Goal: Communication & Community: Share content

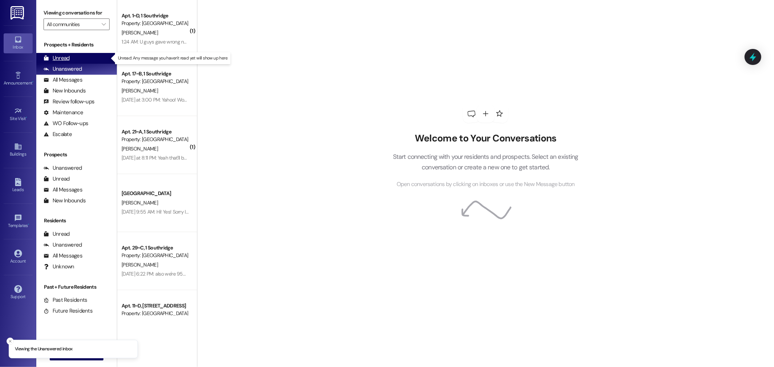
click at [65, 57] on div "Unread" at bounding box center [57, 58] width 26 height 8
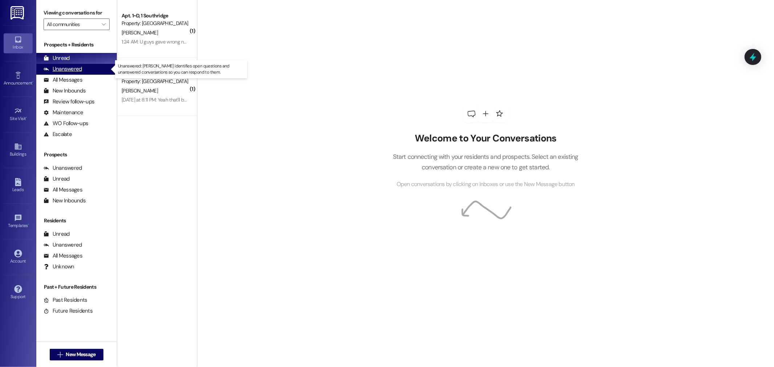
click at [74, 68] on div "Unanswered" at bounding box center [63, 69] width 38 height 8
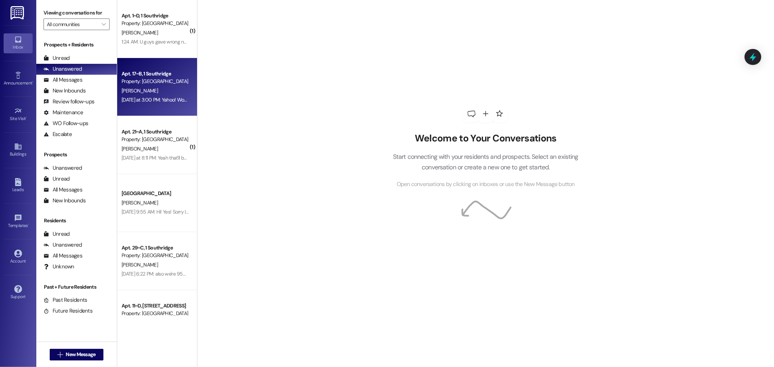
click at [165, 94] on div "[PERSON_NAME]" at bounding box center [155, 90] width 69 height 9
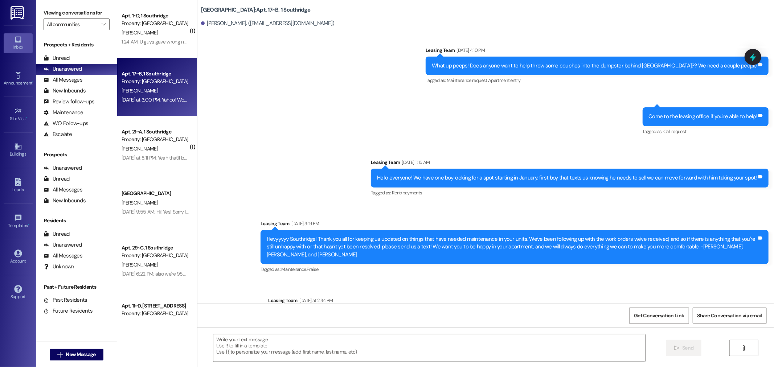
scroll to position [2367, 0]
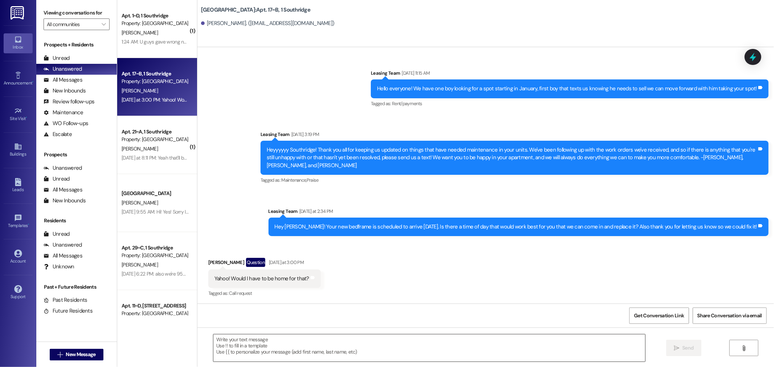
click at [225, 347] on textarea at bounding box center [429, 348] width 432 height 27
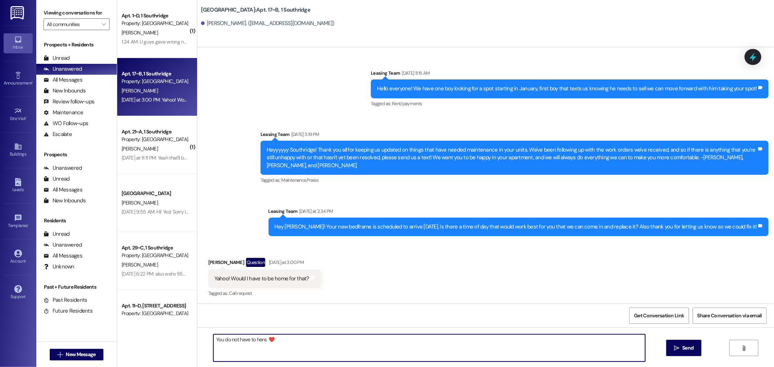
click at [452, 353] on textarea "You do not have to here. ❤️" at bounding box center [429, 348] width 432 height 27
type textarea "You do not have to here. ❤️"
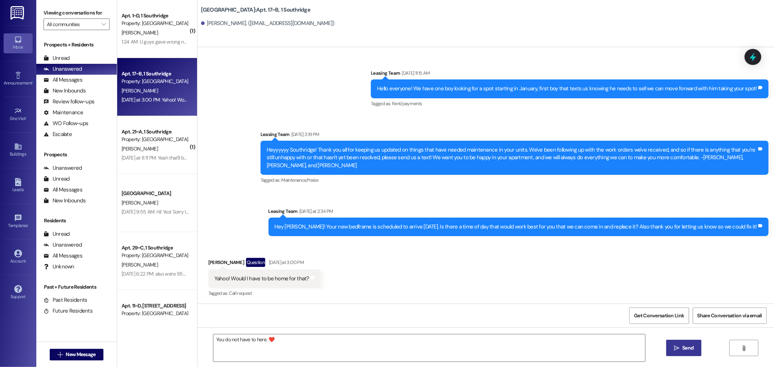
click at [674, 349] on icon "" at bounding box center [676, 349] width 5 height 6
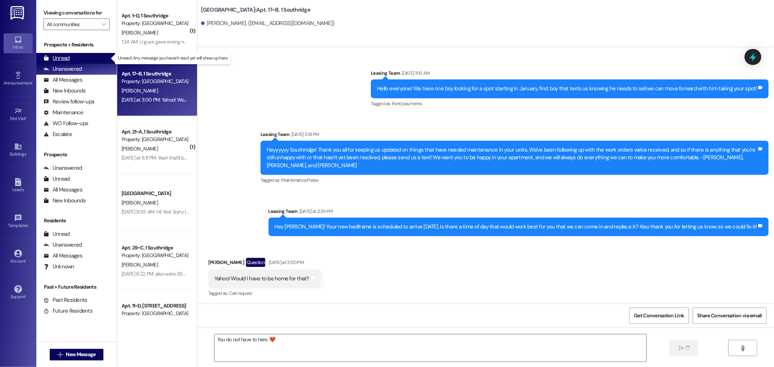
click at [61, 60] on div "Unread" at bounding box center [57, 58] width 26 height 8
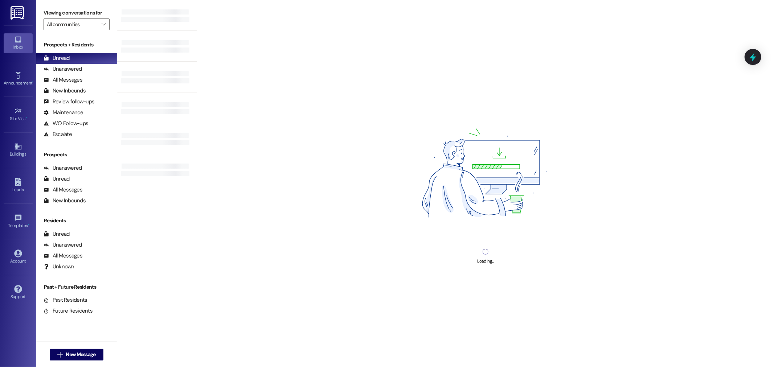
click at [13, 12] on img at bounding box center [18, 12] width 15 height 13
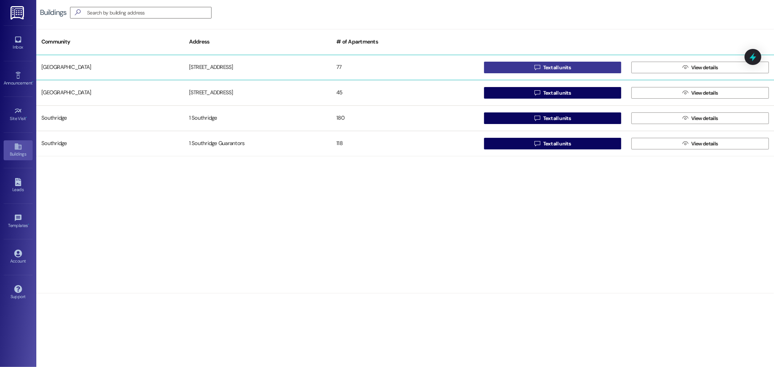
click at [559, 65] on span "Text all units" at bounding box center [557, 68] width 28 height 8
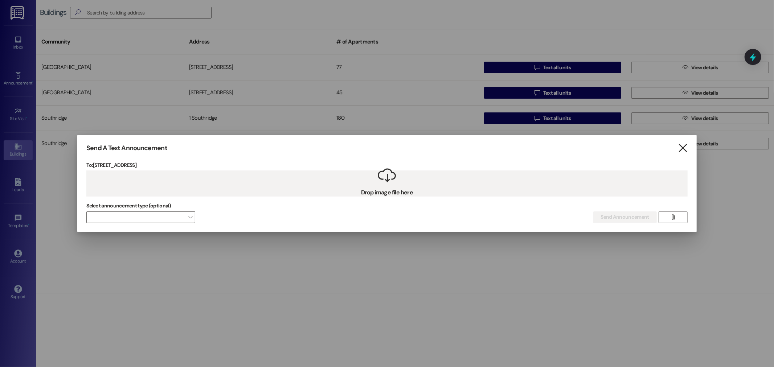
click at [681, 147] on icon "" at bounding box center [683, 148] width 10 height 8
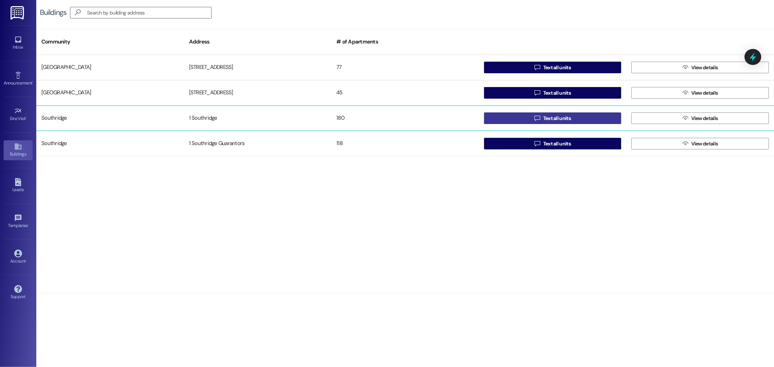
click at [560, 120] on span "Text all units" at bounding box center [557, 119] width 28 height 8
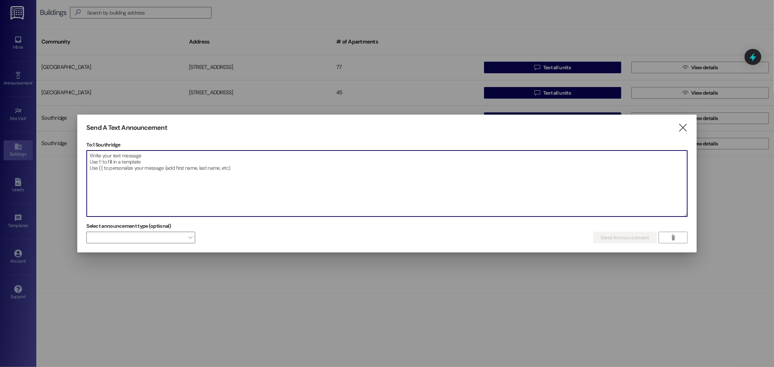
click at [120, 166] on textarea at bounding box center [387, 184] width 600 height 66
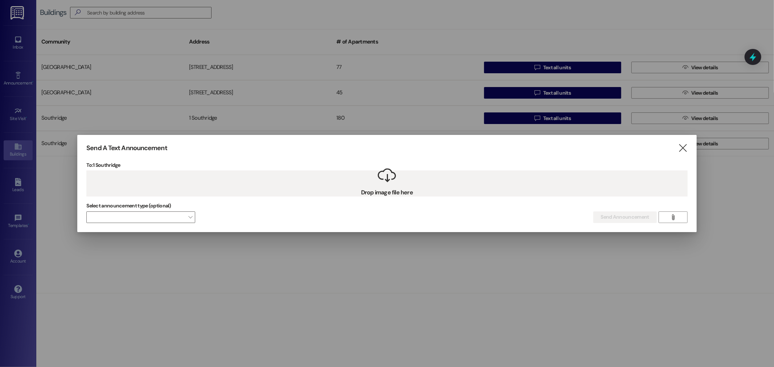
drag, startPoint x: 387, startPoint y: 179, endPoint x: 363, endPoint y: 176, distance: 23.4
drag, startPoint x: 363, startPoint y: 176, endPoint x: 338, endPoint y: 168, distance: 27.1
click at [337, 168] on p "To: 1 Southridge" at bounding box center [386, 165] width 601 height 7
click at [681, 216] on button "" at bounding box center [673, 218] width 29 height 12
click at [683, 147] on icon "" at bounding box center [683, 148] width 10 height 8
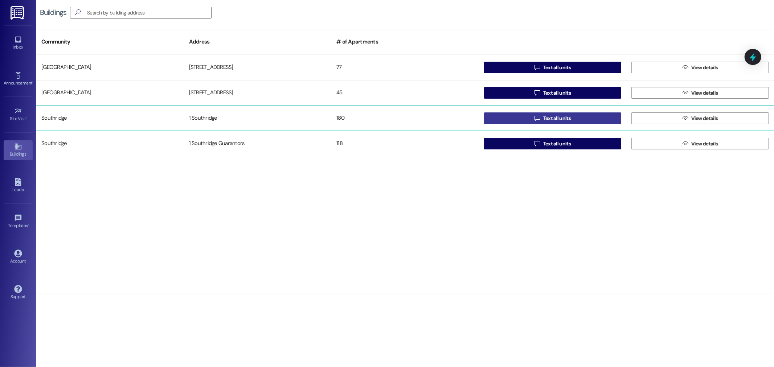
click at [558, 118] on span "Text all units" at bounding box center [557, 119] width 28 height 8
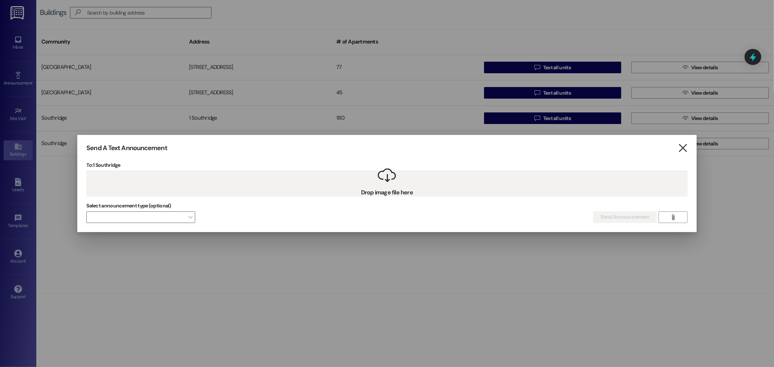
click at [683, 146] on icon "" at bounding box center [683, 148] width 10 height 8
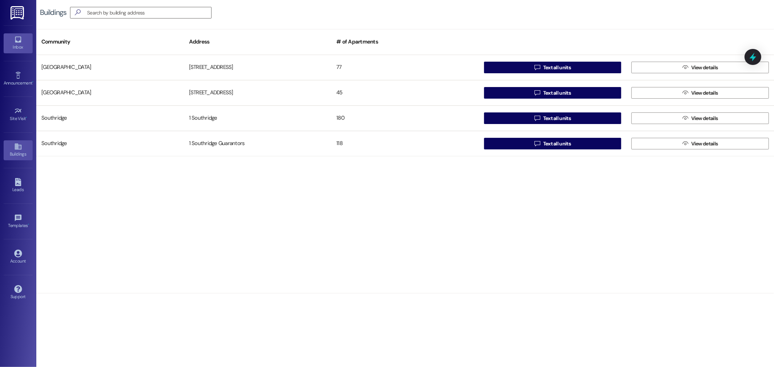
click at [19, 43] on icon at bounding box center [18, 40] width 8 height 8
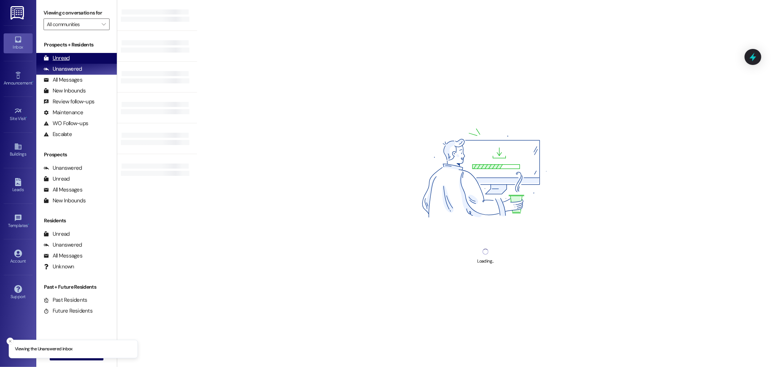
click at [64, 58] on div "Unread" at bounding box center [57, 58] width 26 height 8
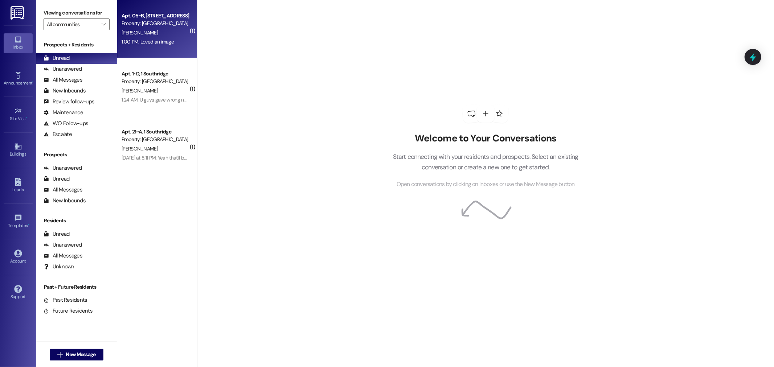
click at [153, 33] on div "[PERSON_NAME]" at bounding box center [155, 32] width 69 height 9
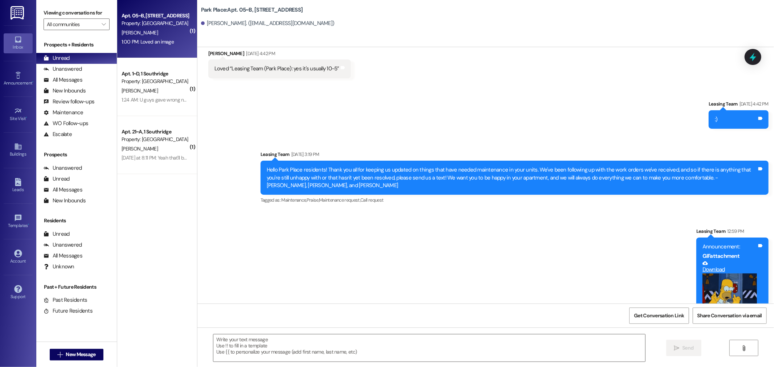
scroll to position [1982, 0]
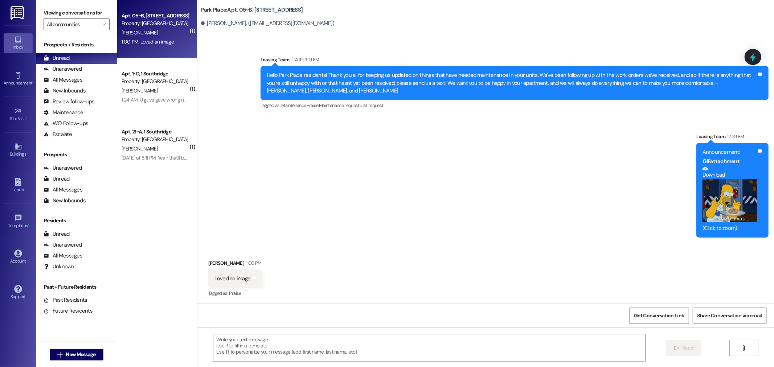
click at [730, 205] on button "Zoom image" at bounding box center [730, 200] width 54 height 43
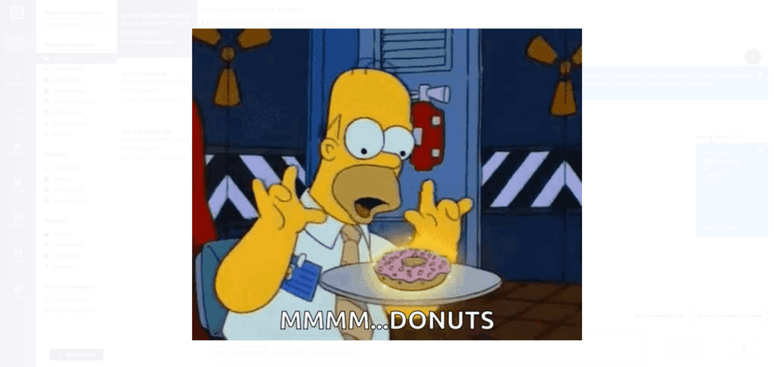
click at [77, 106] on button "Unzoom image" at bounding box center [387, 183] width 774 height 367
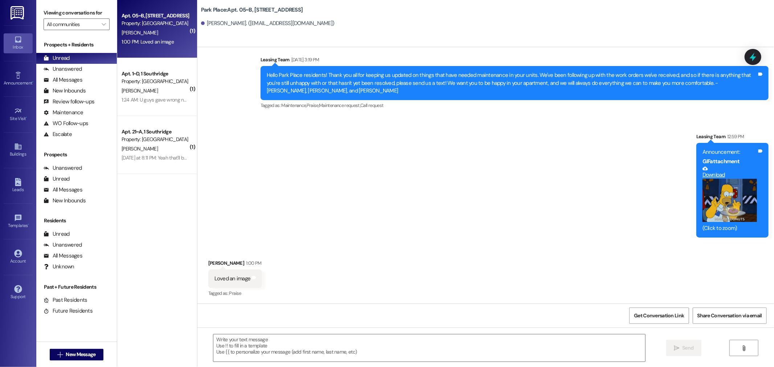
click at [714, 175] on link "Download" at bounding box center [730, 172] width 54 height 13
click at [16, 13] on img at bounding box center [18, 12] width 15 height 13
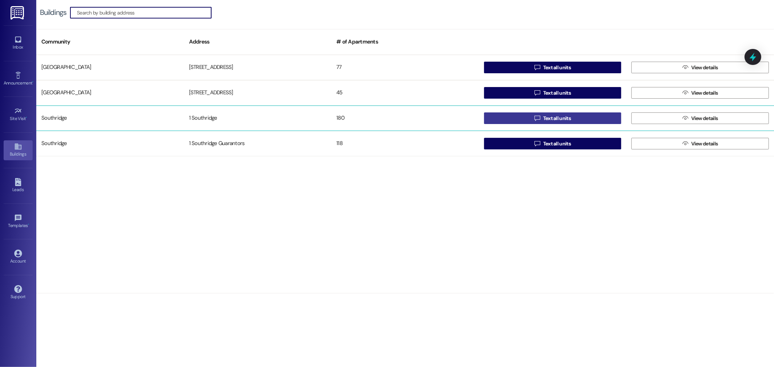
click at [572, 120] on span "Text all units" at bounding box center [557, 119] width 30 height 8
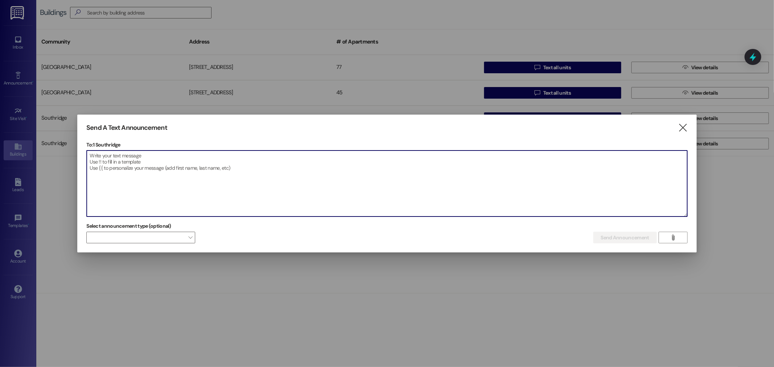
click at [117, 160] on textarea at bounding box center [387, 184] width 600 height 66
drag, startPoint x: 125, startPoint y: 160, endPoint x: 601, endPoint y: 25, distance: 495.0
click at [601, 25] on div at bounding box center [387, 183] width 774 height 367
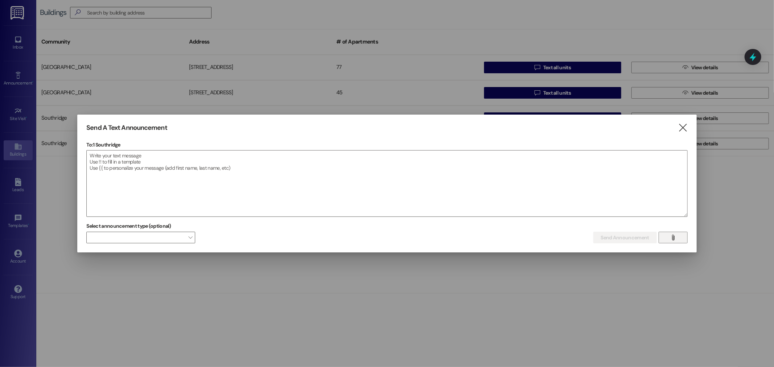
click at [678, 237] on button "" at bounding box center [673, 238] width 29 height 12
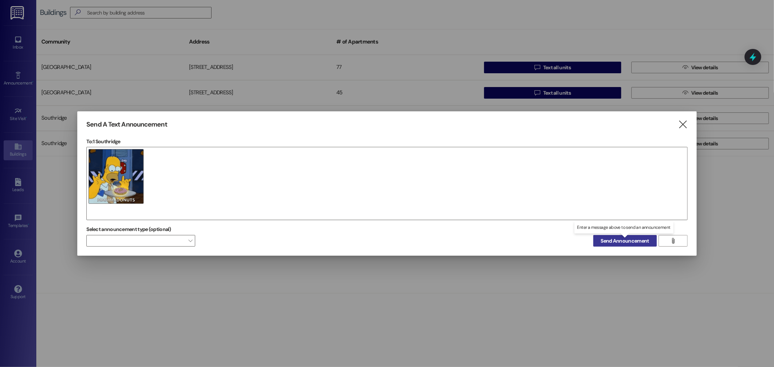
click at [632, 241] on span "Send Announcement" at bounding box center [625, 241] width 48 height 8
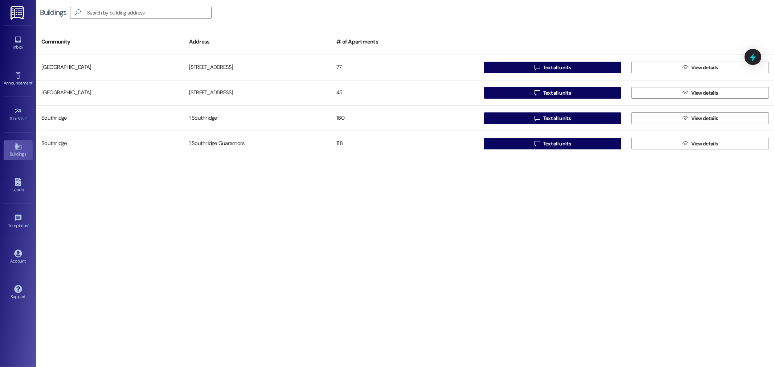
click at [208, 225] on div "[GEOGRAPHIC_DATA] 77  Text all units  View details [GEOGRAPHIC_DATA] [GEOGRAP…" at bounding box center [405, 174] width 738 height 239
